Goal: Transaction & Acquisition: Purchase product/service

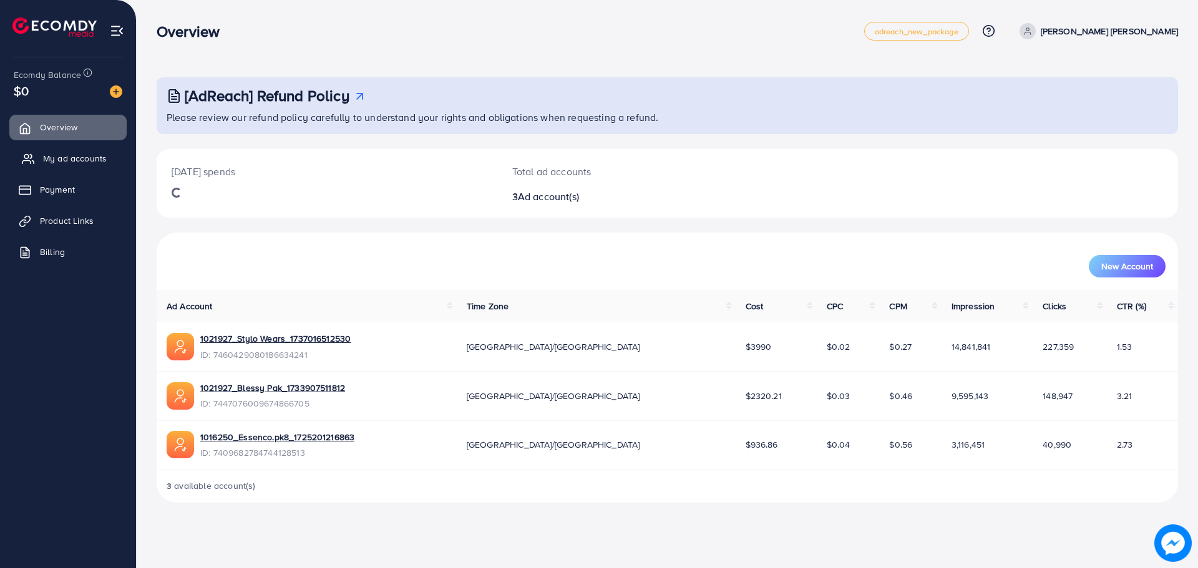
click at [96, 156] on span "My ad accounts" at bounding box center [75, 158] width 64 height 12
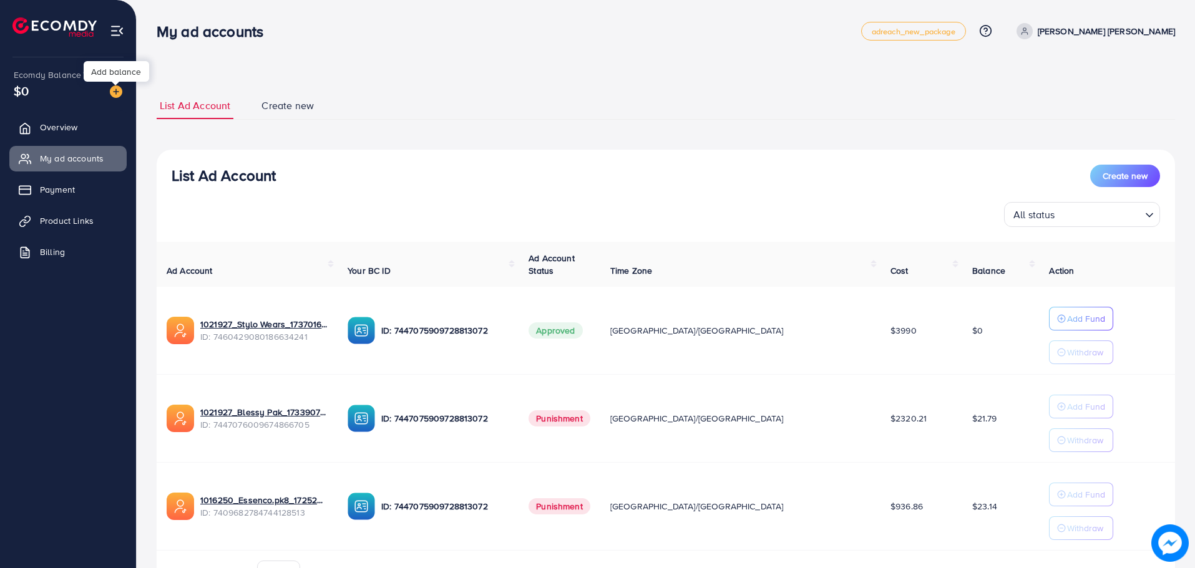
click at [119, 89] on img at bounding box center [116, 91] width 12 height 12
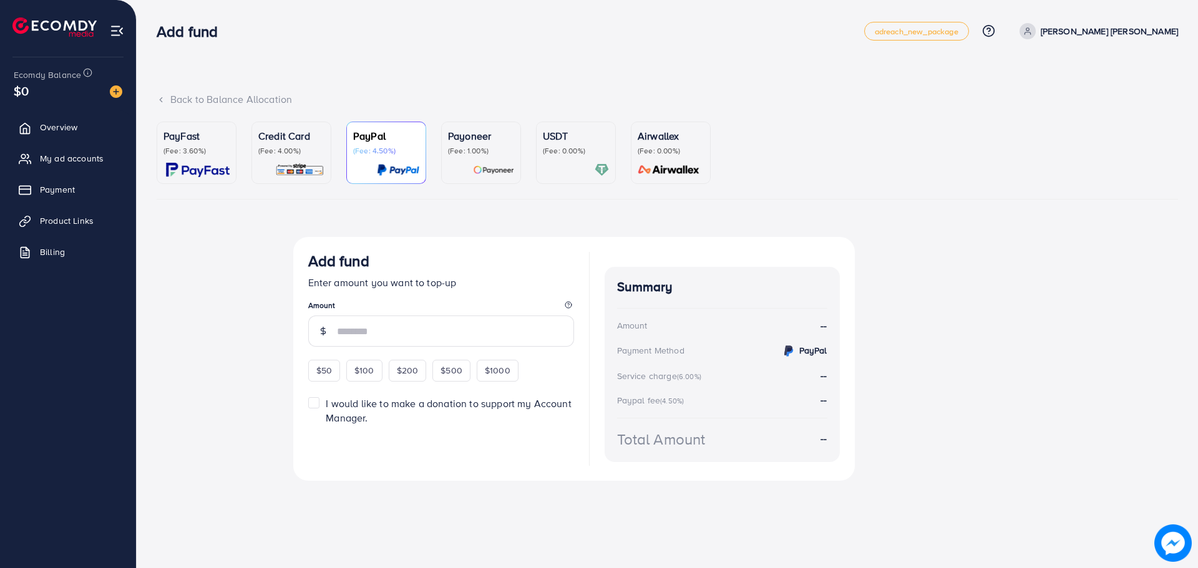
click at [190, 139] on p "PayFast" at bounding box center [196, 136] width 66 height 15
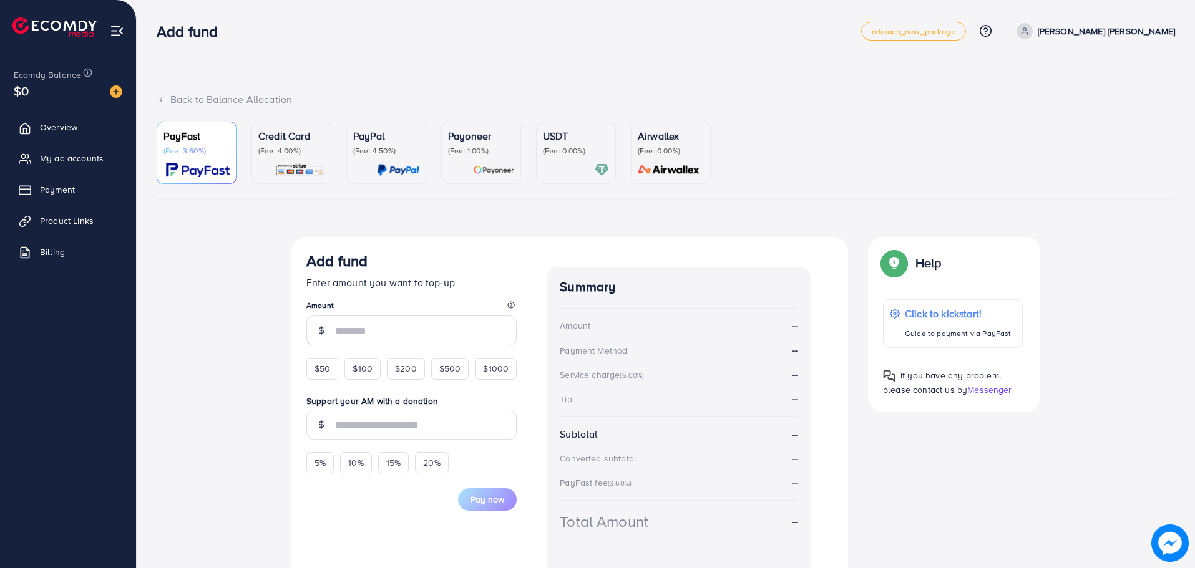
click at [330, 381] on form "Add fund Enter amount you want to top-up Amount $50 $100 $200 $500 $1000 Suppor…" at bounding box center [411, 381] width 210 height 259
click at [324, 371] on span "$50" at bounding box center [322, 368] width 16 height 12
type input "**"
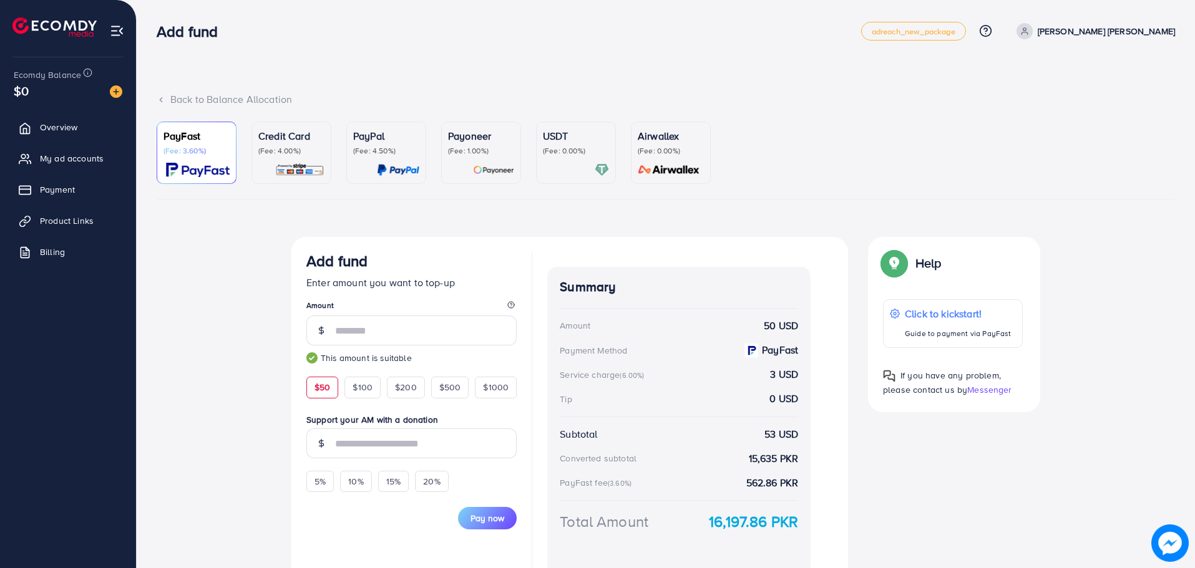
click at [260, 352] on div "Currency Code: Merchant ID: Merchant Name: Token: Success URL: Failure URL: Che…" at bounding box center [666, 418] width 1018 height 363
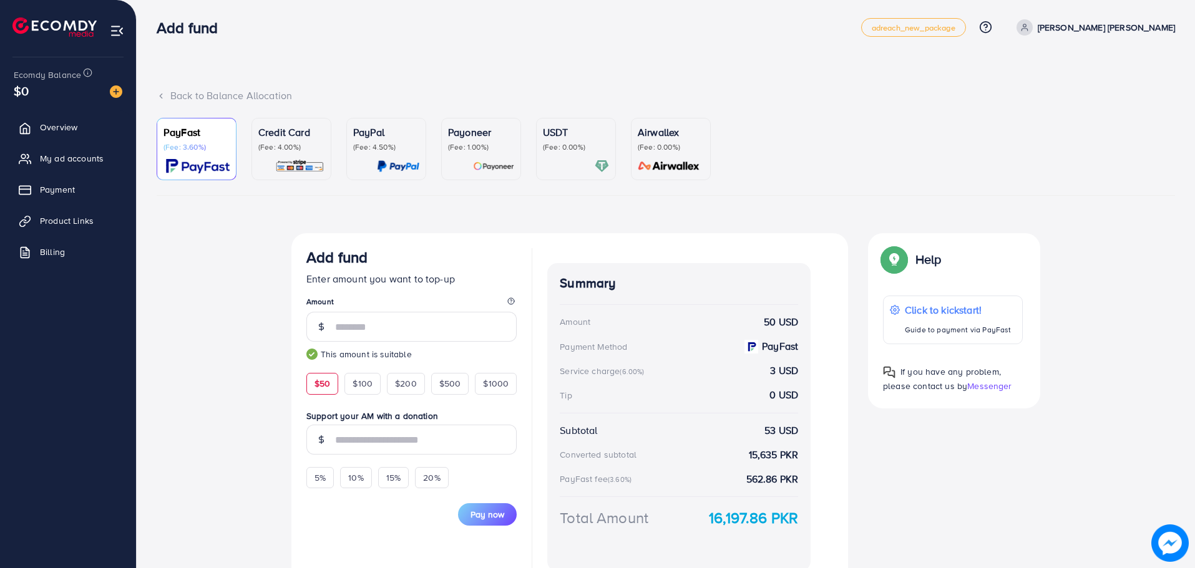
scroll to position [67, 0]
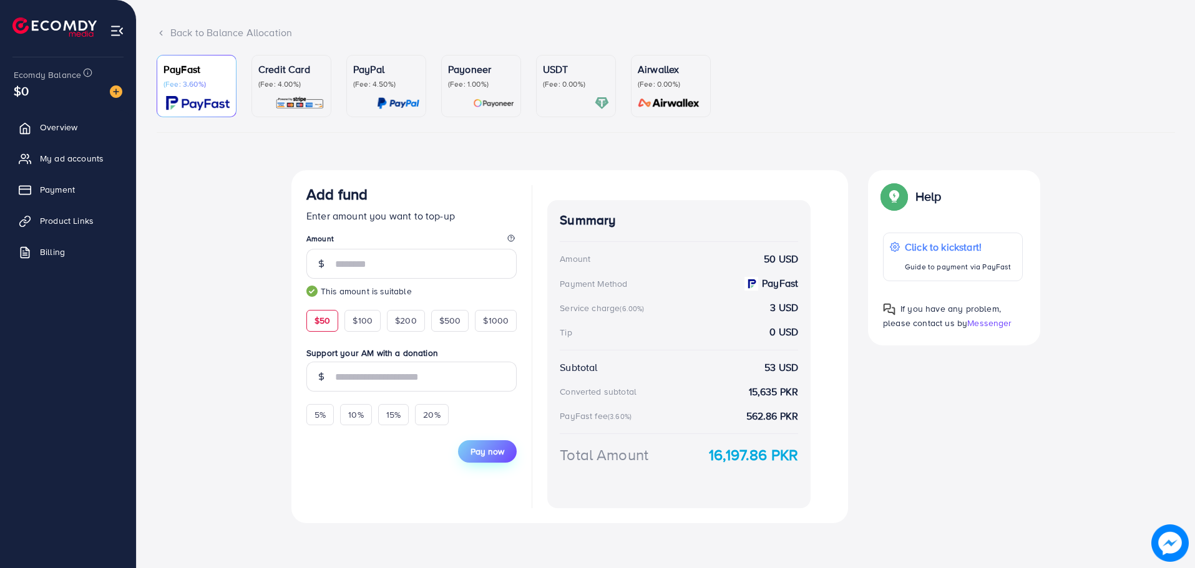
click at [497, 449] on span "Pay now" at bounding box center [487, 451] width 34 height 12
click at [498, 457] on span "Pay now" at bounding box center [487, 451] width 34 height 12
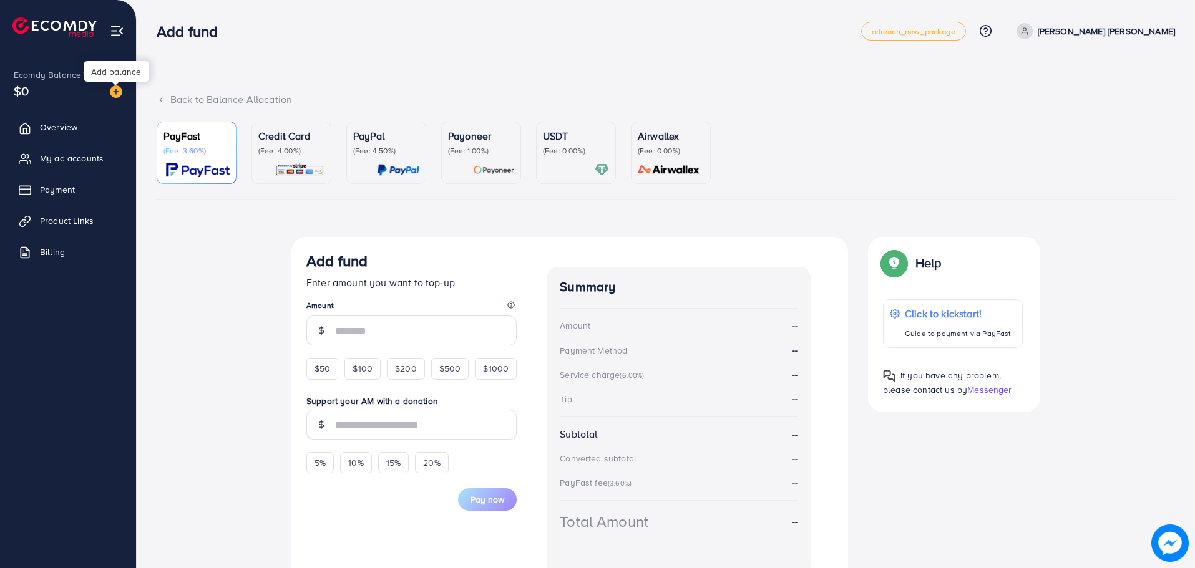
click at [117, 94] on img at bounding box center [116, 91] width 12 height 12
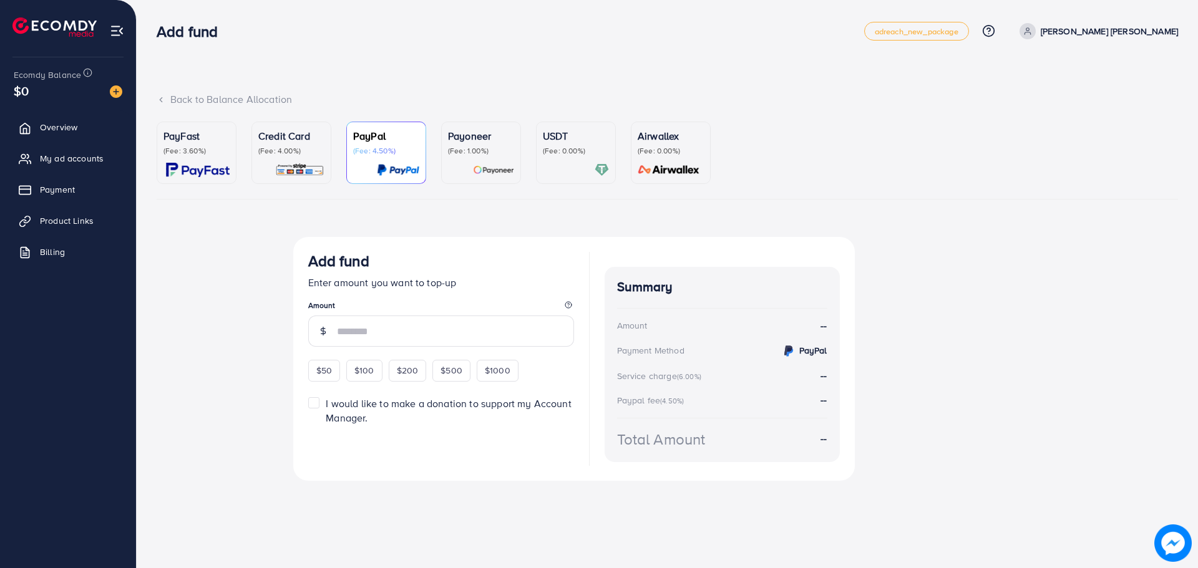
click at [202, 156] on p "(Fee: 3.60%)" at bounding box center [196, 151] width 66 height 10
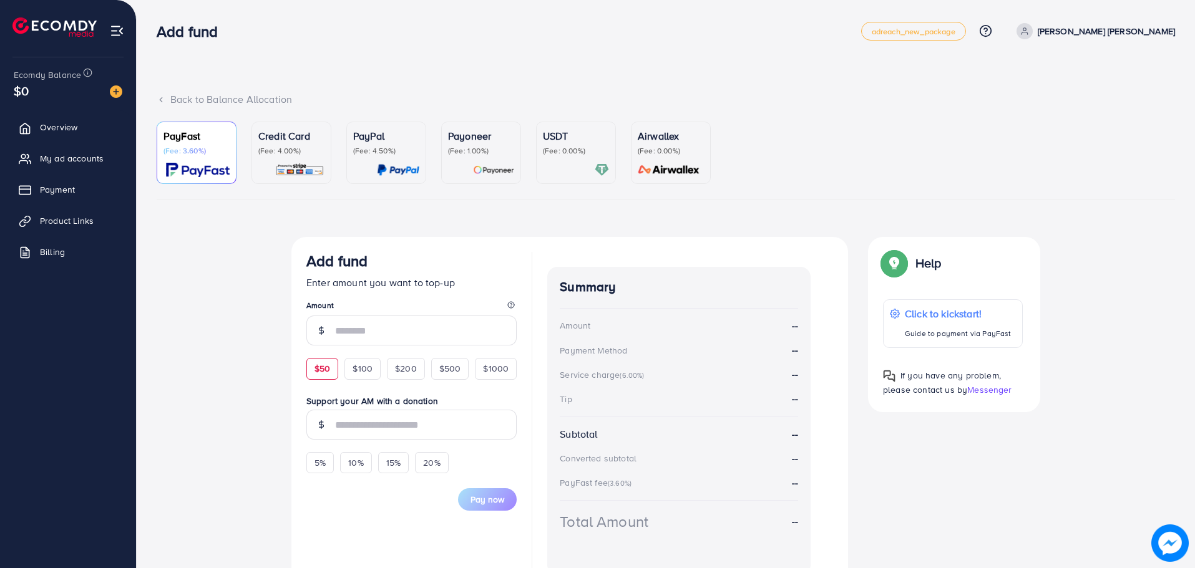
click at [320, 364] on span "$50" at bounding box center [322, 368] width 16 height 12
type input "**"
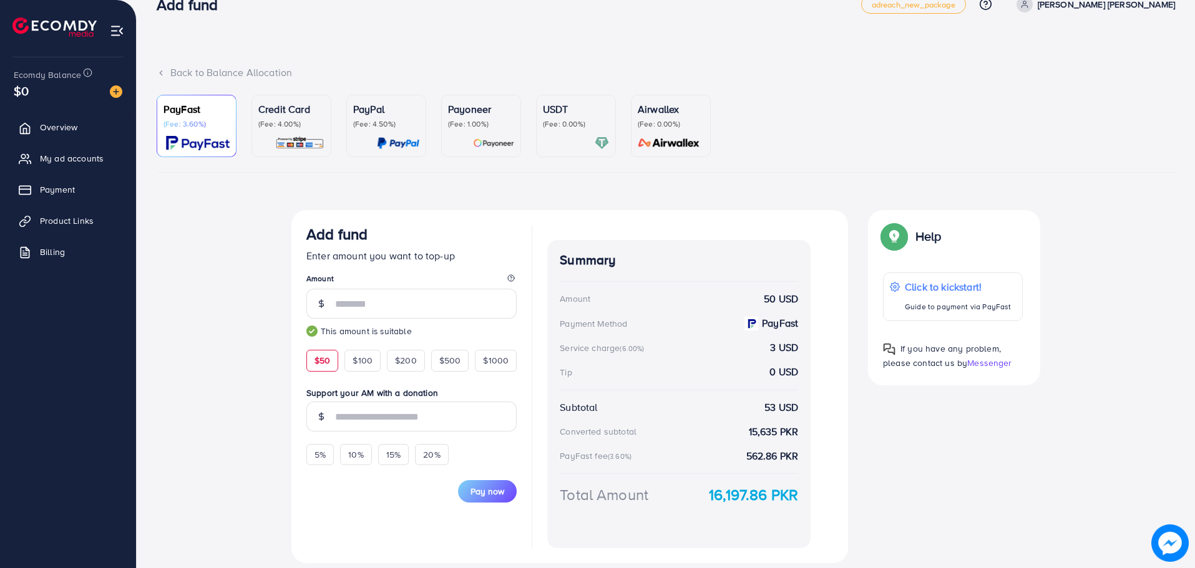
scroll to position [67, 0]
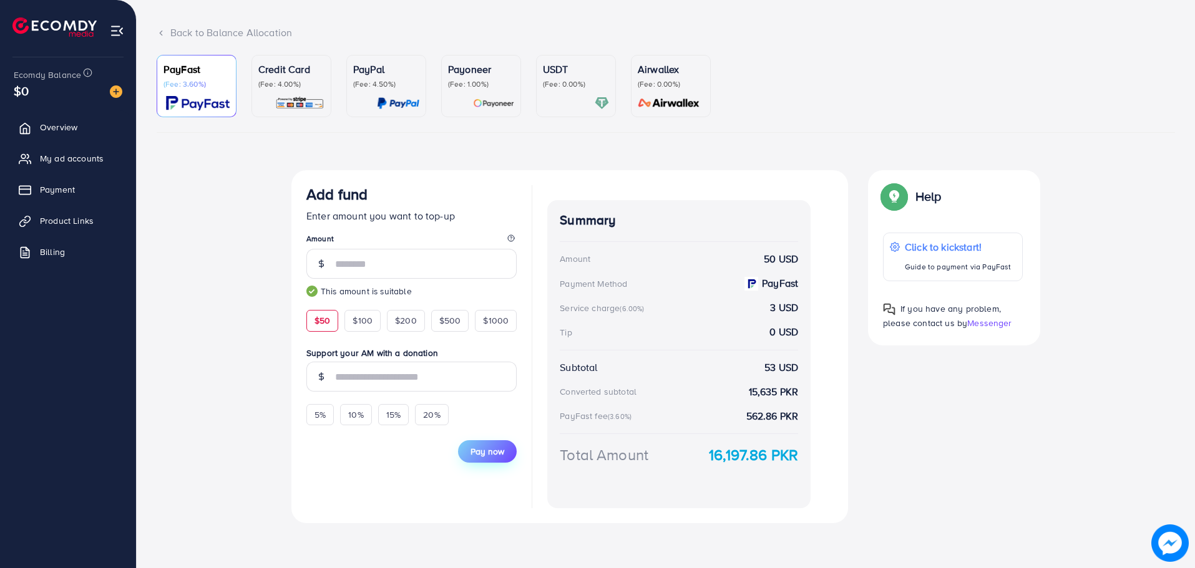
click at [487, 462] on button "Pay now" at bounding box center [487, 451] width 59 height 22
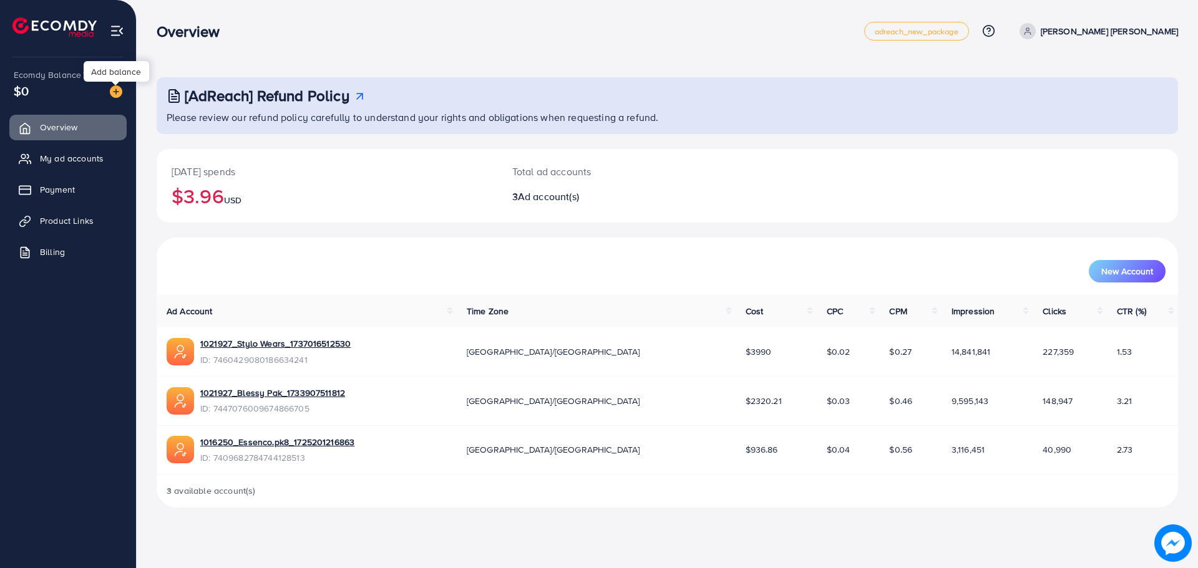
click at [121, 95] on img at bounding box center [116, 91] width 12 height 12
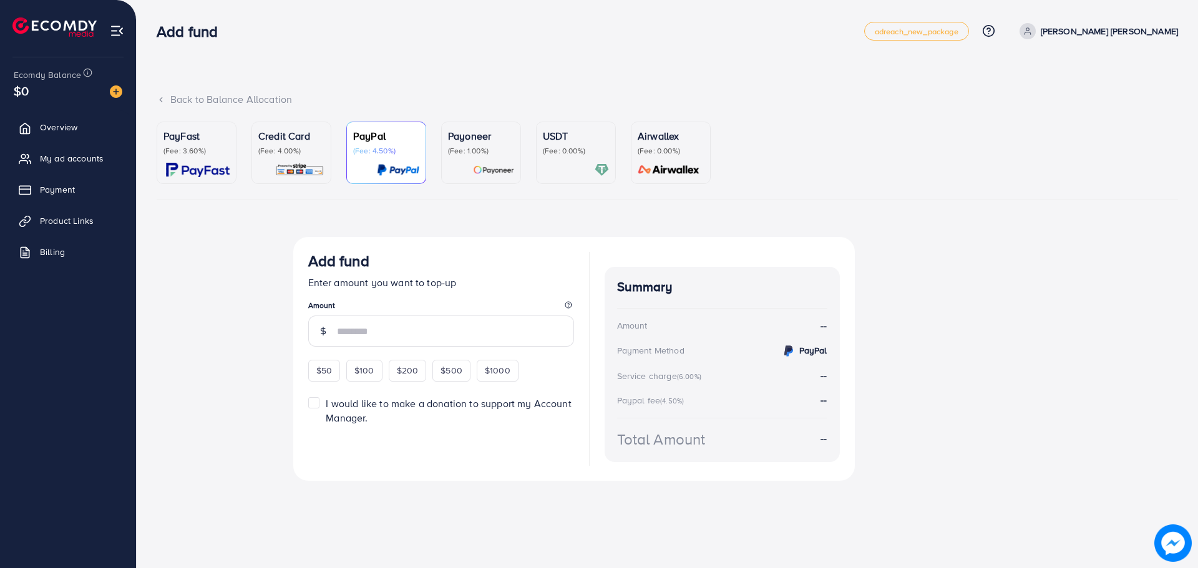
click at [196, 134] on p "PayFast" at bounding box center [196, 136] width 66 height 15
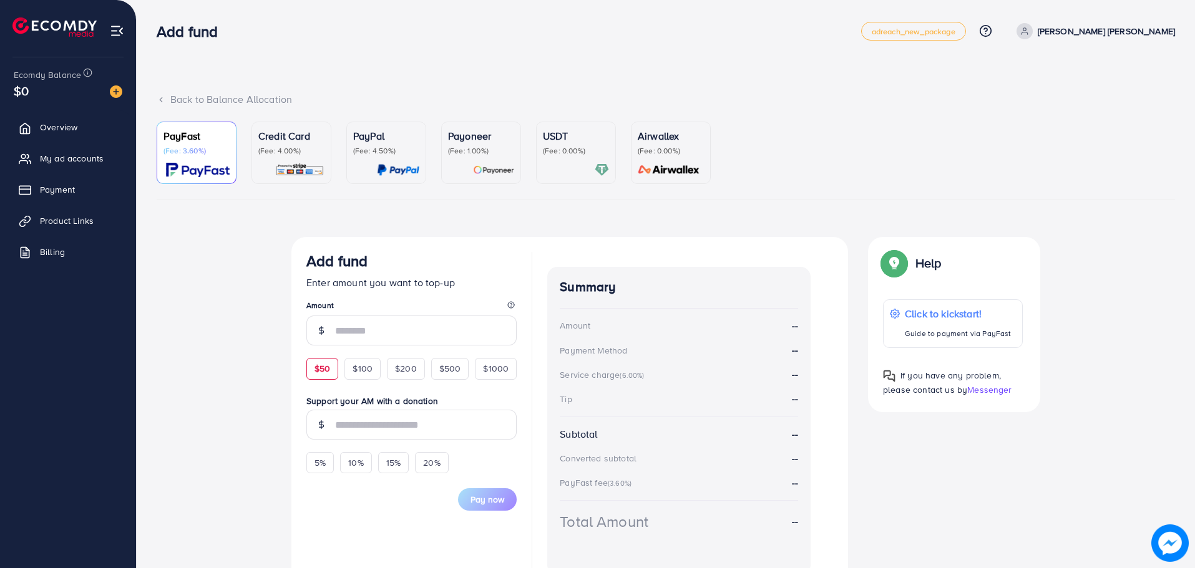
click at [327, 365] on span "$50" at bounding box center [322, 368] width 16 height 12
type input "**"
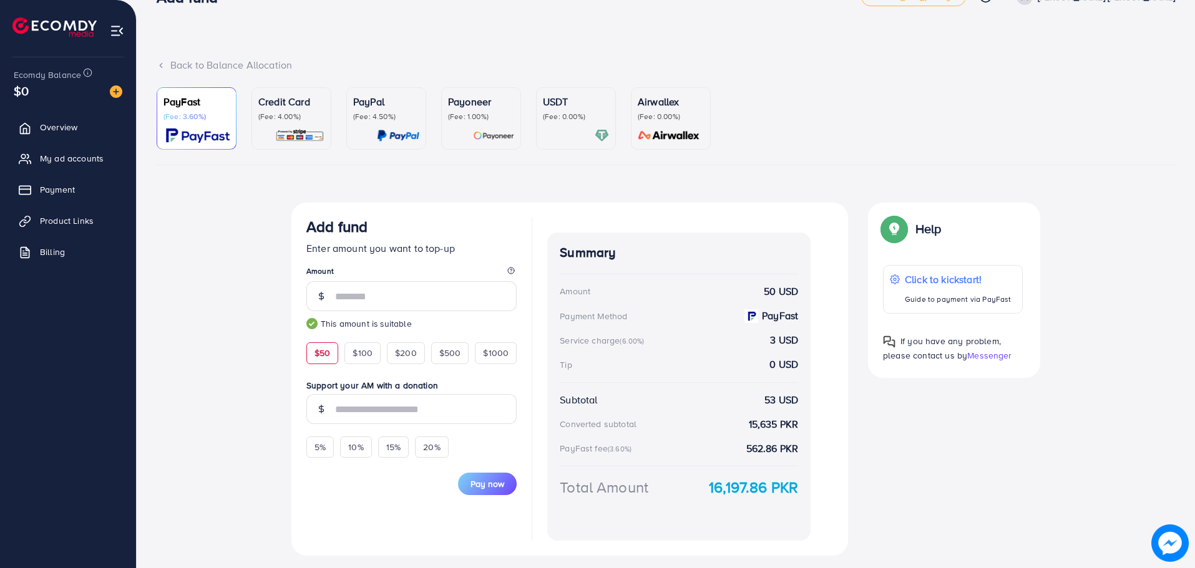
scroll to position [67, 0]
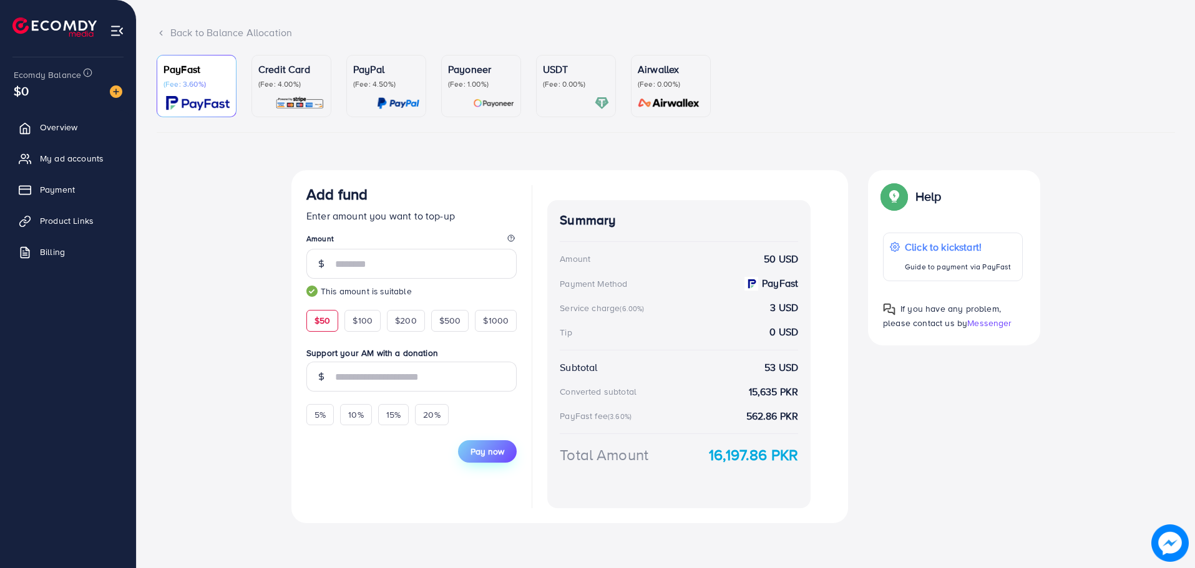
click at [482, 457] on span "Pay now" at bounding box center [487, 451] width 34 height 12
